Goal: Check status: Check status

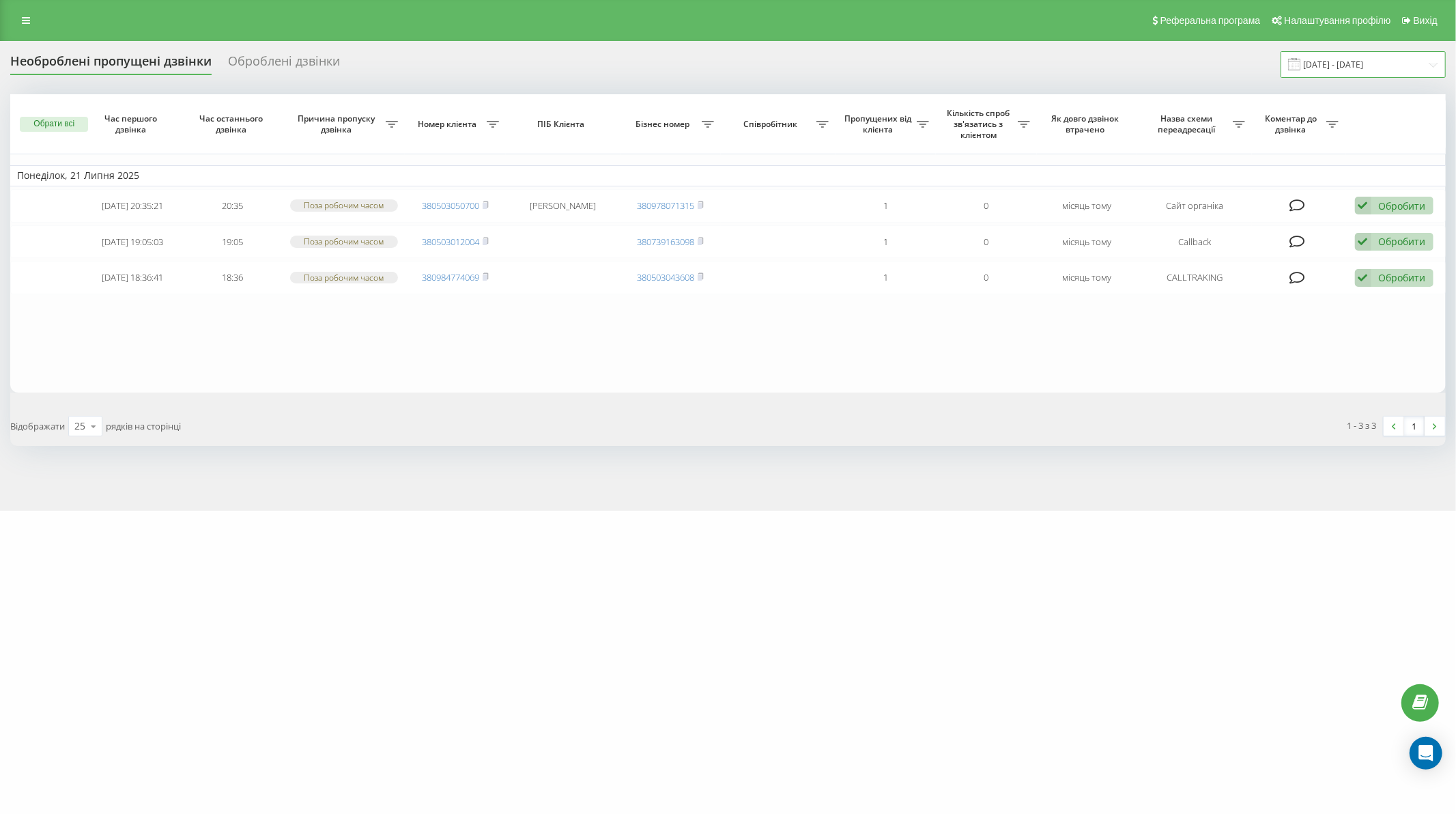
click at [1367, 67] on input "21.07.2025 - 21.07.2025" at bounding box center [1363, 65] width 165 height 27
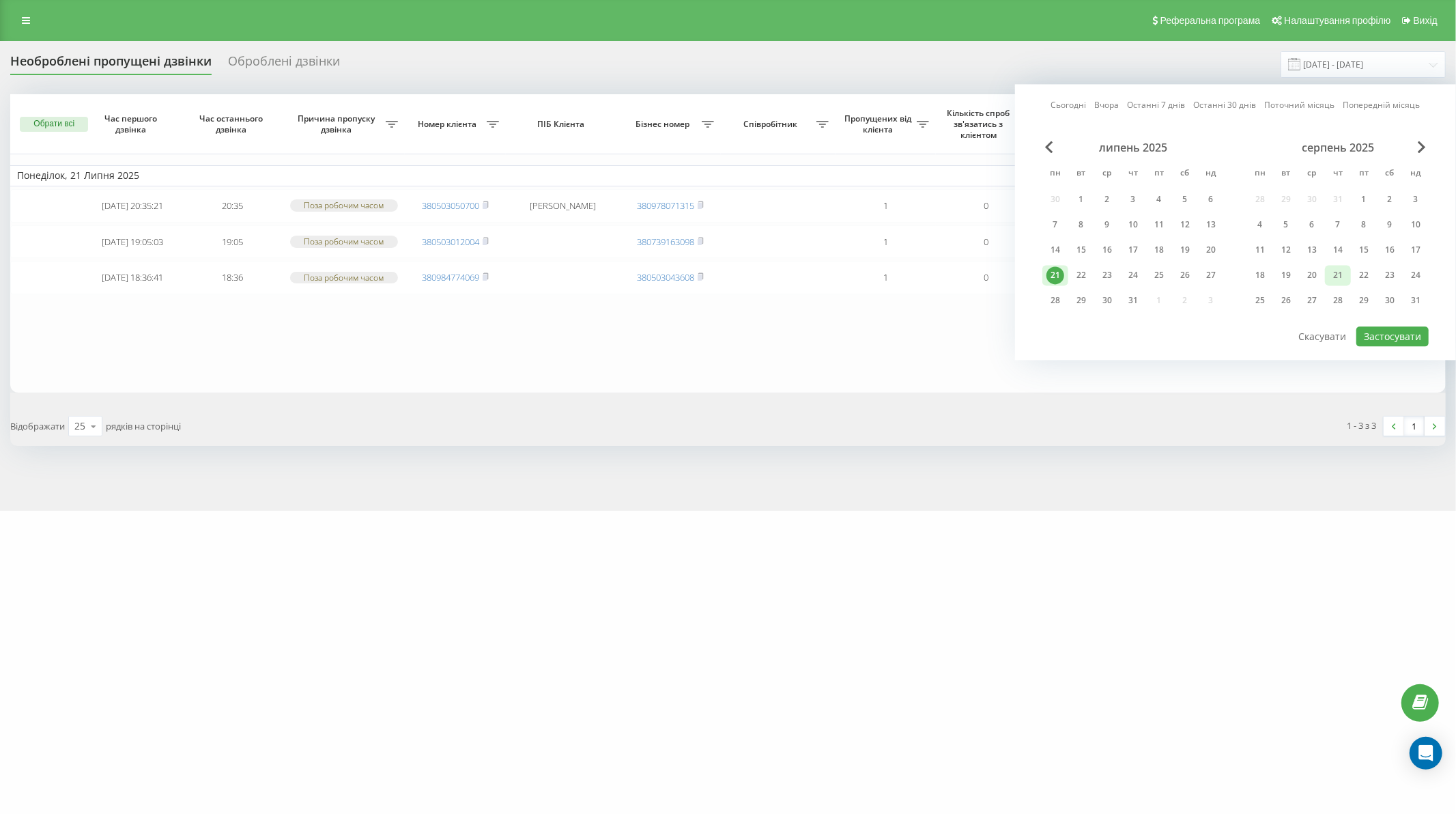
click at [1333, 276] on div "21" at bounding box center [1338, 275] width 17 height 17
click at [1418, 340] on button "Застосувати" at bounding box center [1392, 336] width 72 height 20
type input "[DATE] - [DATE]"
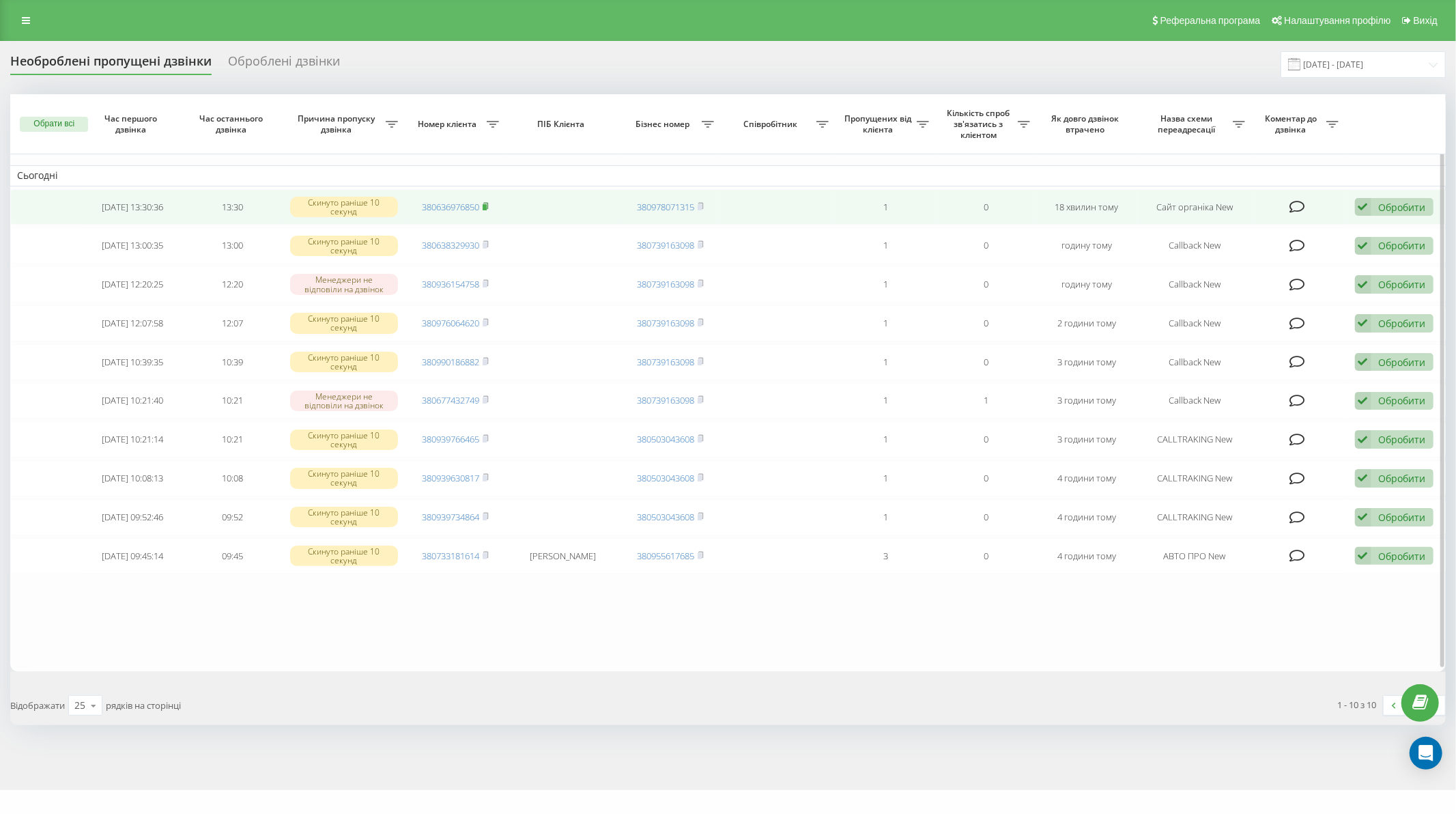
click at [486, 206] on rect at bounding box center [485, 207] width 4 height 6
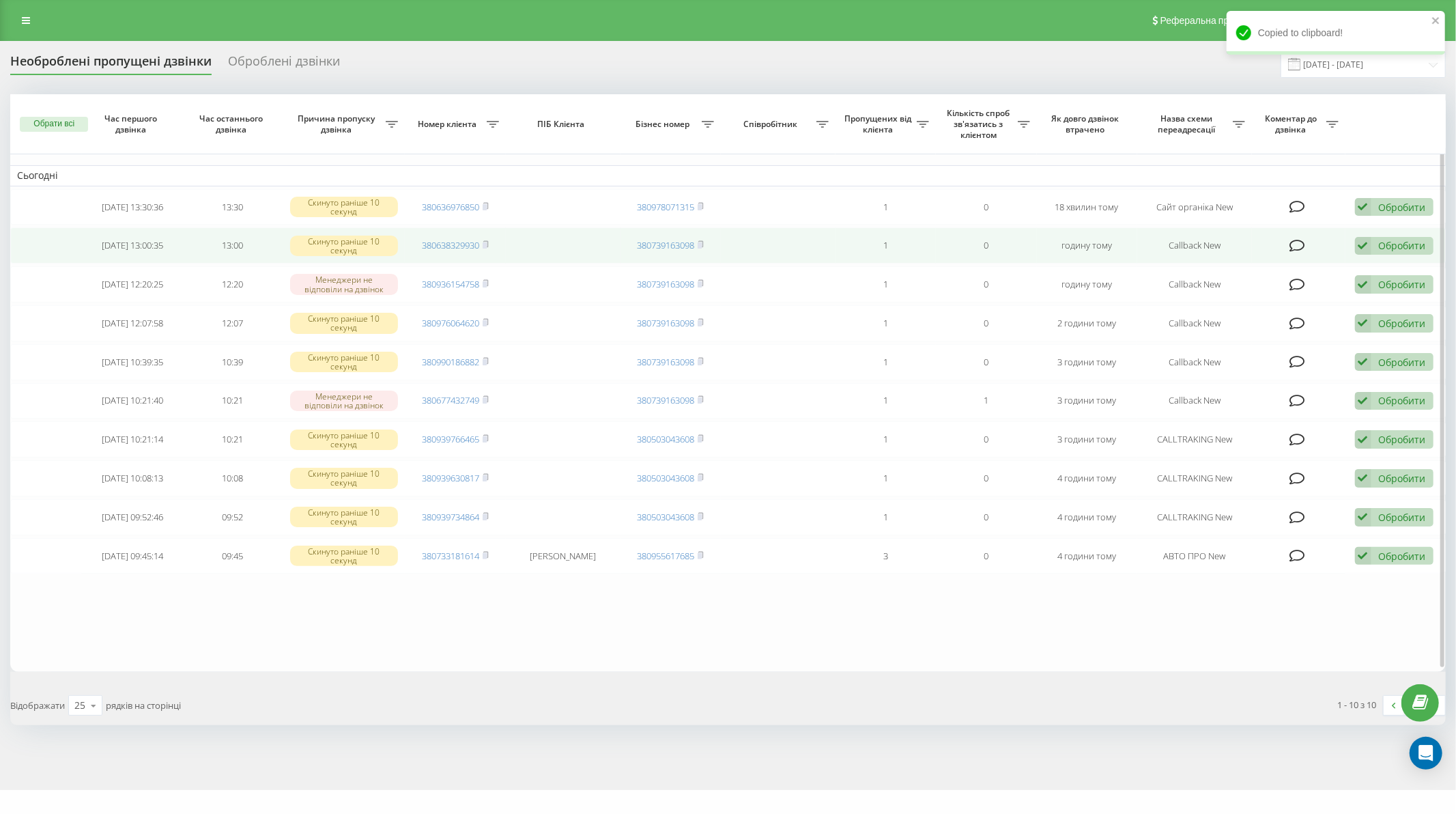
click at [490, 245] on td "380638329930" at bounding box center [454, 245] width 101 height 36
click at [487, 245] on rect at bounding box center [485, 245] width 4 height 6
